Goal: Task Accomplishment & Management: Manage account settings

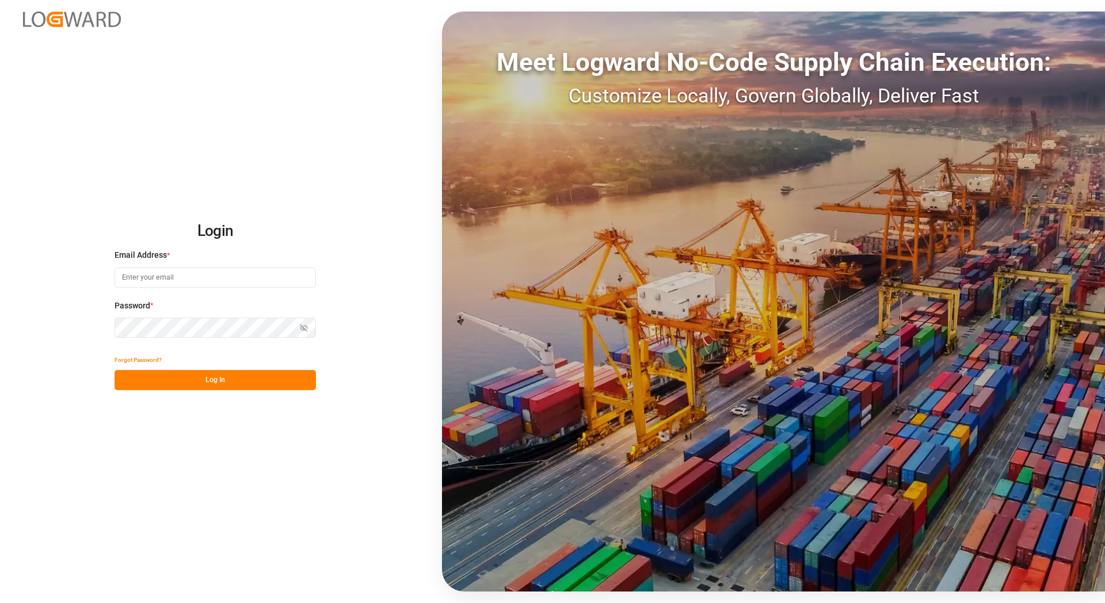
click at [210, 279] on input at bounding box center [215, 278] width 201 height 20
type input "[EMAIL_ADDRESS][DOMAIN_NAME]"
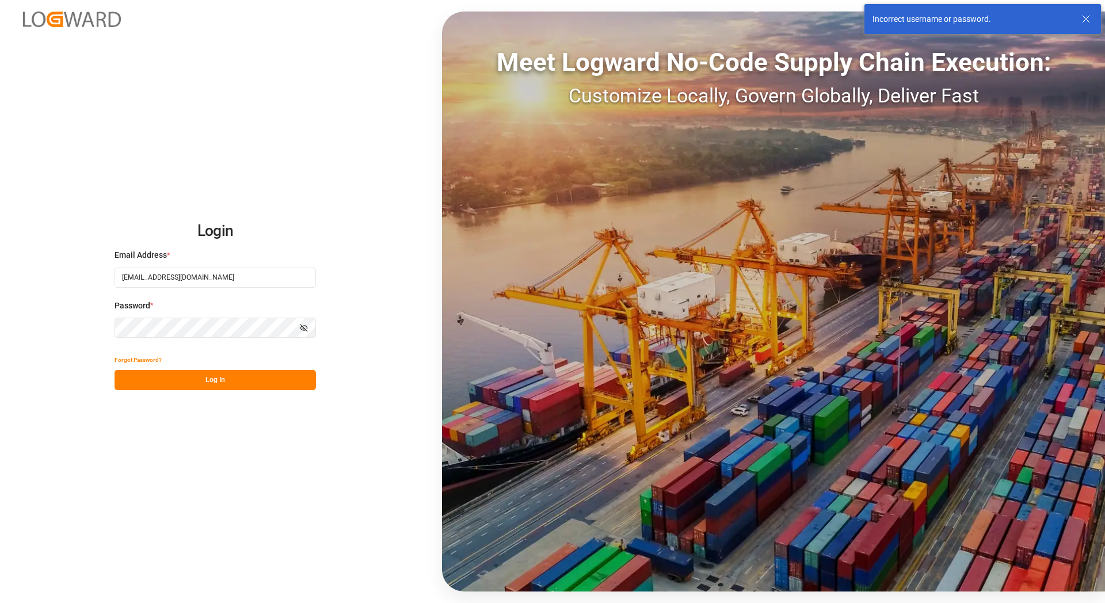
click at [227, 277] on input "[EMAIL_ADDRESS][DOMAIN_NAME]" at bounding box center [215, 278] width 201 height 20
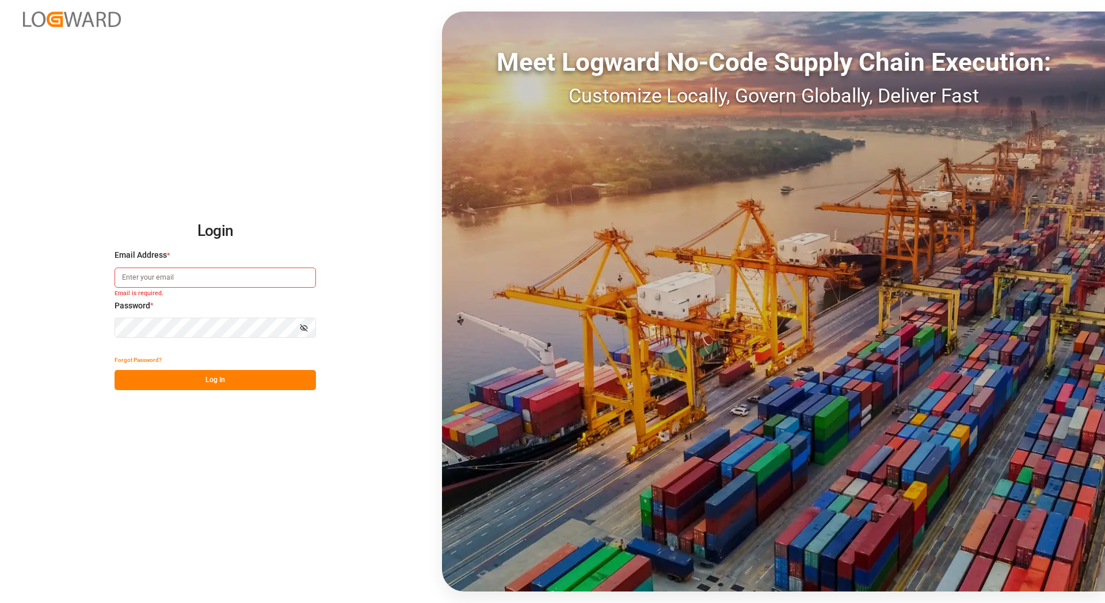
type input "[EMAIL_ADDRESS][DOMAIN_NAME]"
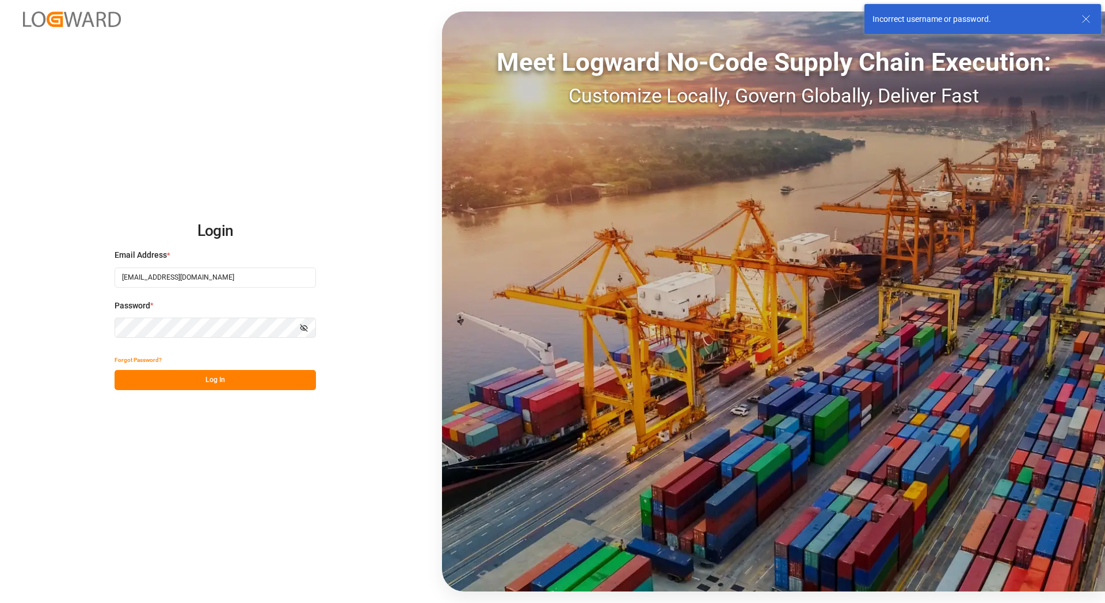
click at [255, 378] on button "Log In" at bounding box center [215, 380] width 201 height 20
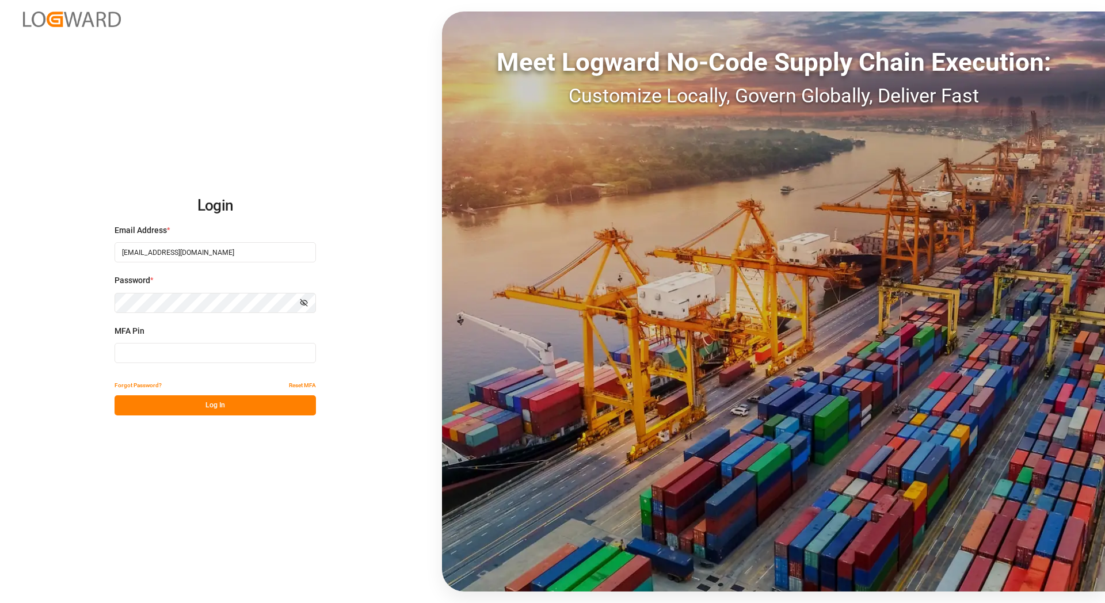
click at [174, 356] on input at bounding box center [215, 353] width 201 height 20
paste input "984037"
type input "984037"
click at [192, 401] on button "Log In" at bounding box center [215, 405] width 201 height 20
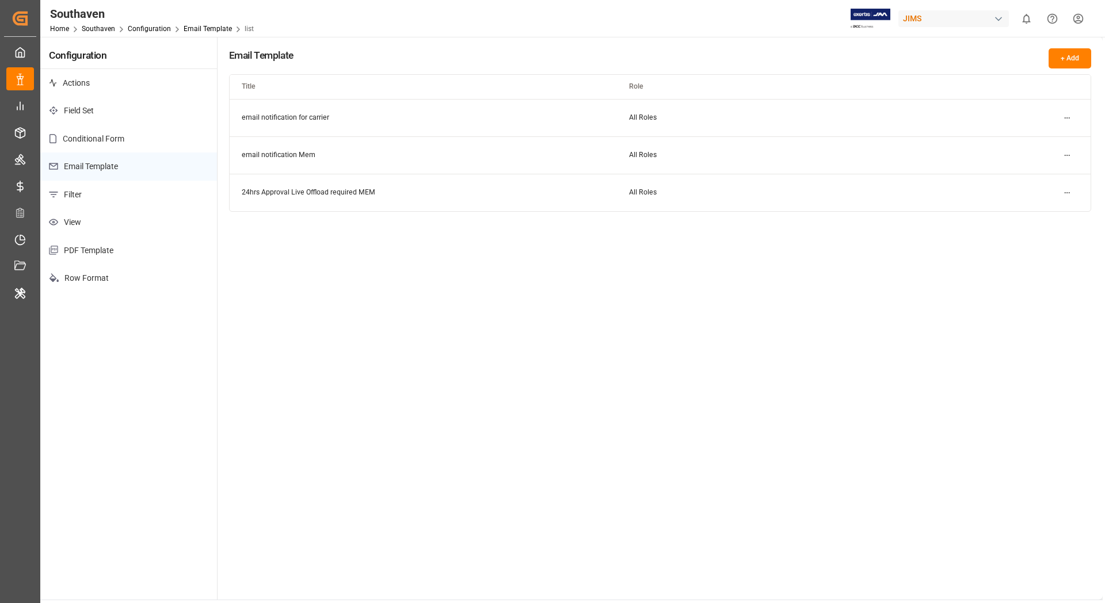
click at [955, 17] on div "JIMS" at bounding box center [953, 18] width 110 height 17
type input "logwa"
